Goal: Check status

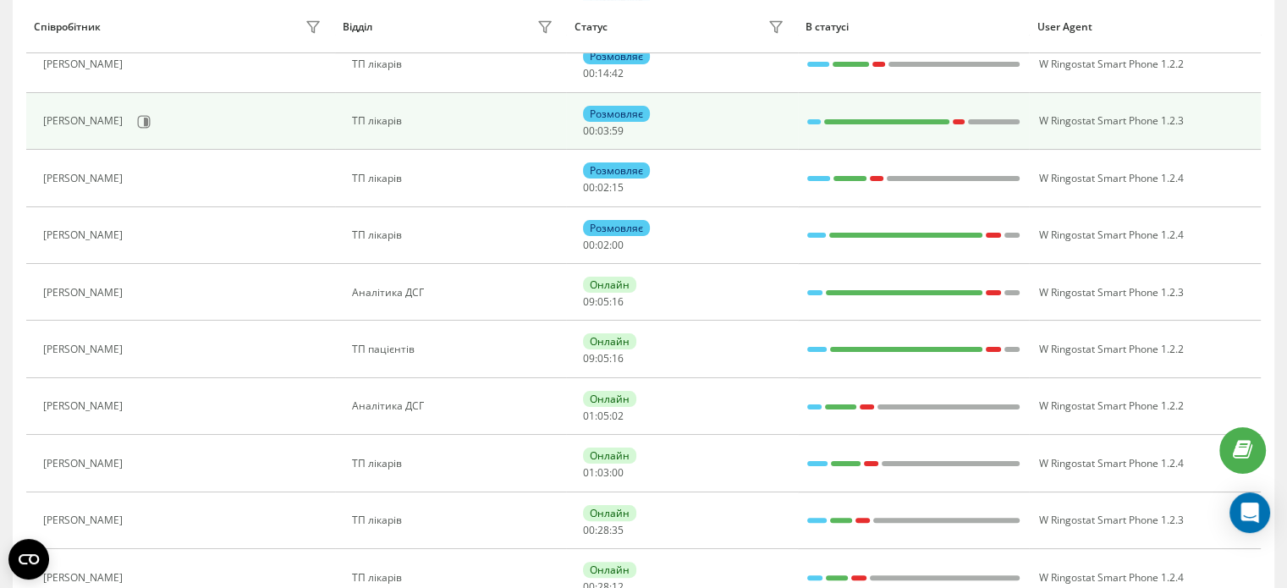
scroll to position [85, 0]
